Goal: Information Seeking & Learning: Learn about a topic

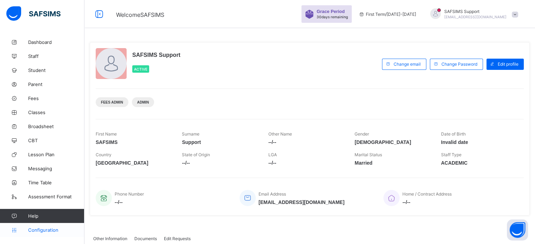
click at [43, 231] on span "Configuration" at bounding box center [56, 230] width 56 height 6
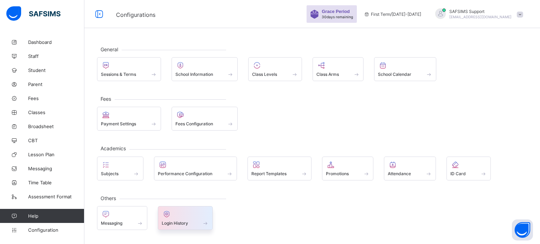
click at [159, 219] on div "Login History" at bounding box center [185, 218] width 55 height 24
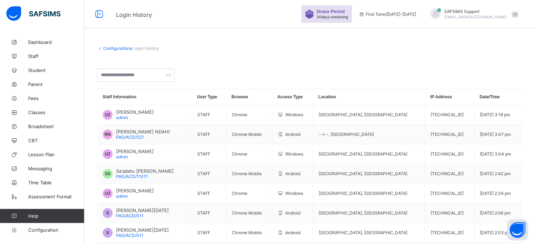
click at [476, 14] on div "SAFSIMS Support [EMAIL_ADDRESS][DOMAIN_NAME]" at bounding box center [475, 14] width 62 height 11
click at [495, 81] on span "Subscription" at bounding box center [489, 82] width 35 height 5
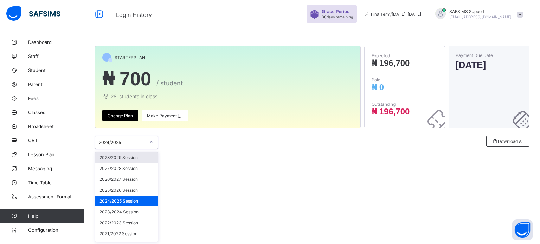
click at [124, 142] on div "2024/2025" at bounding box center [122, 142] width 46 height 5
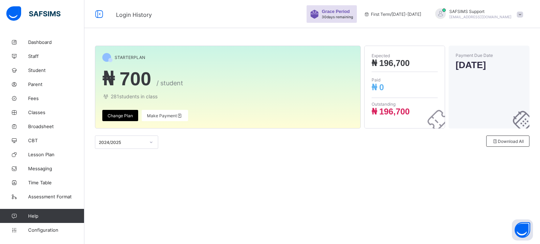
click at [188, 182] on div "STARTER PLAN ₦ 700 / student 281 students in class Change Plan Make Payment Exp…" at bounding box center [312, 122] width 456 height 244
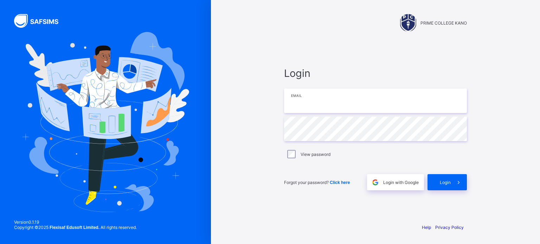
type input "**********"
click at [443, 183] on span "Login" at bounding box center [445, 182] width 11 height 5
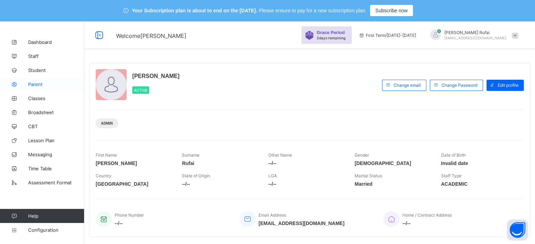
click at [37, 87] on link "Parent" at bounding box center [42, 84] width 84 height 14
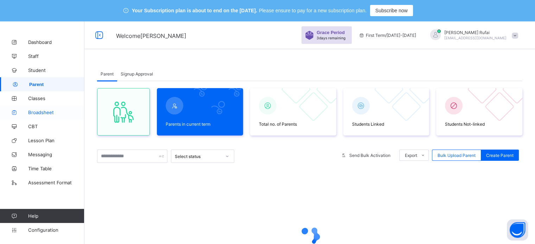
click at [33, 111] on span "Broadsheet" at bounding box center [56, 113] width 56 height 6
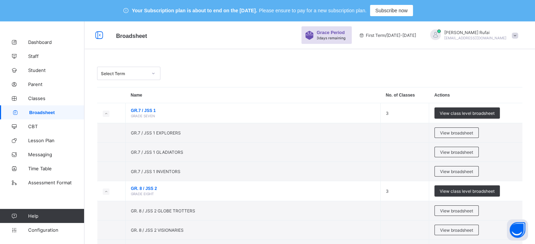
click at [474, 30] on div "[PERSON_NAME] [EMAIL_ADDRESS][DOMAIN_NAME]" at bounding box center [472, 36] width 98 height 12
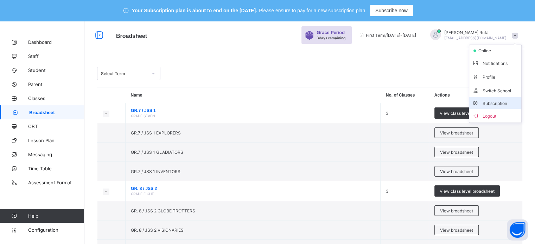
click at [492, 104] on span "Subscription" at bounding box center [489, 103] width 35 height 5
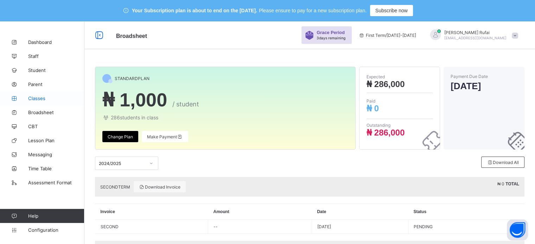
click at [39, 99] on span "Classes" at bounding box center [56, 99] width 56 height 6
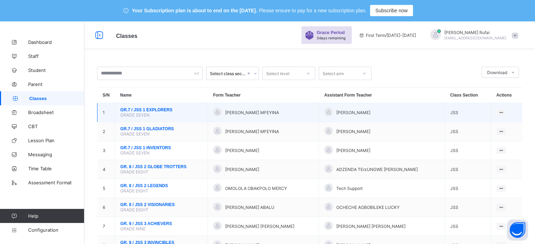
click at [144, 109] on span "GR.7 / JSS 1 EXPLORERS" at bounding box center [161, 110] width 82 height 5
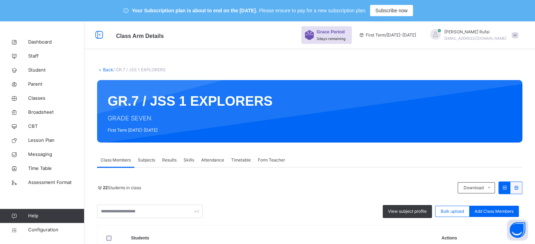
drag, startPoint x: 252, startPoint y: 45, endPoint x: 431, endPoint y: -2, distance: 184.2
